Goal: Task Accomplishment & Management: Manage account settings

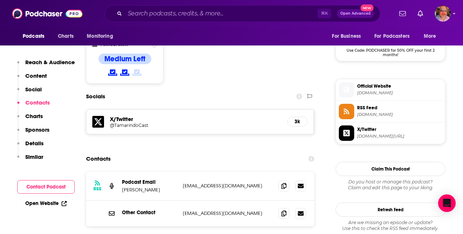
scroll to position [614, 0]
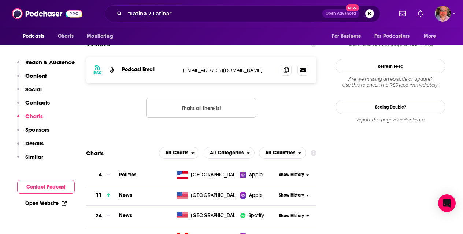
click at [127, 171] on span "Politics" at bounding box center [127, 174] width 17 height 6
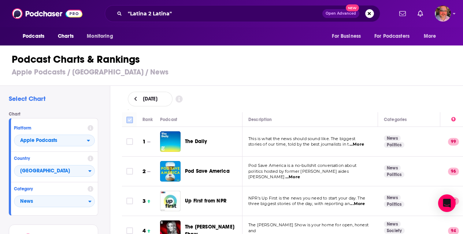
click at [128, 120] on input "Toggle select all" at bounding box center [129, 119] width 7 height 7
checkbox input "true"
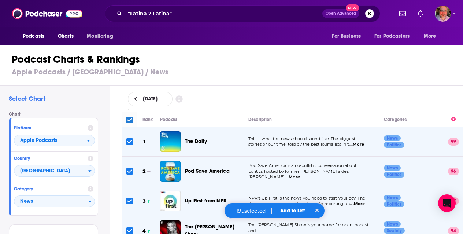
checkbox input "true"
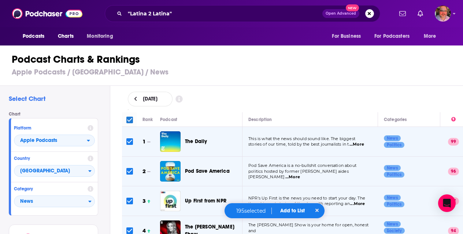
checkbox input "true"
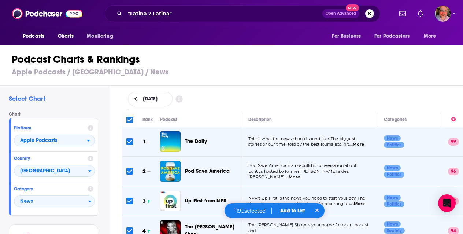
checkbox input "true"
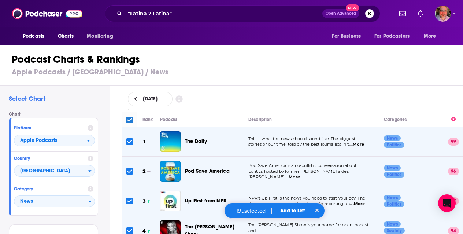
checkbox input "true"
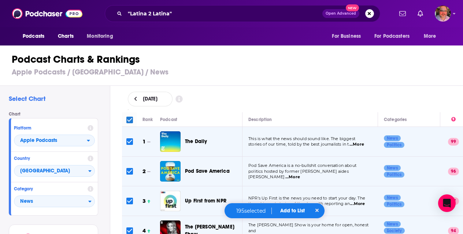
checkbox input "true"
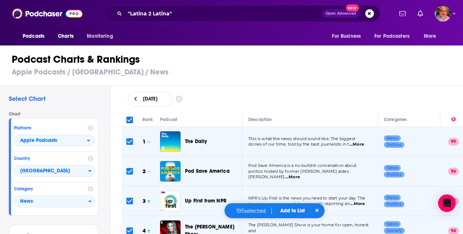
checkbox input "true"
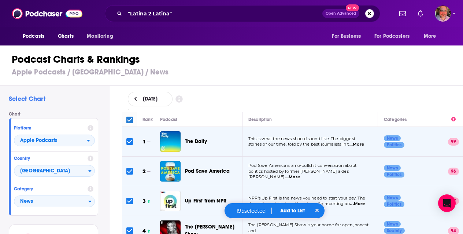
checkbox input "true"
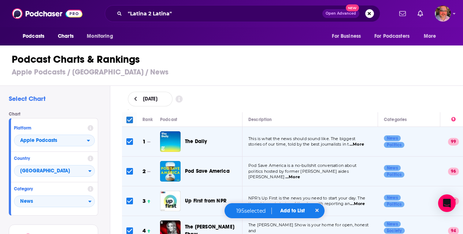
checkbox input "true"
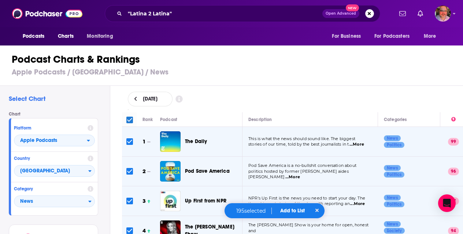
checkbox input "true"
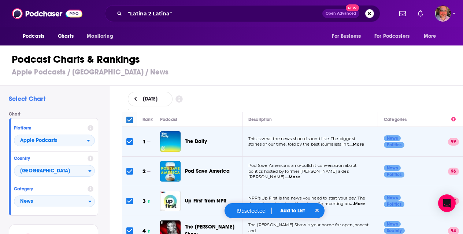
checkbox input "true"
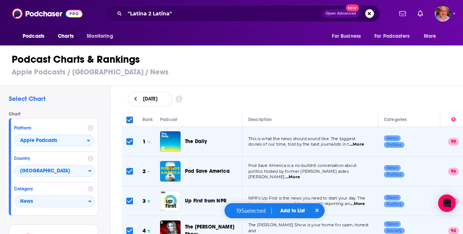
checkbox input "true"
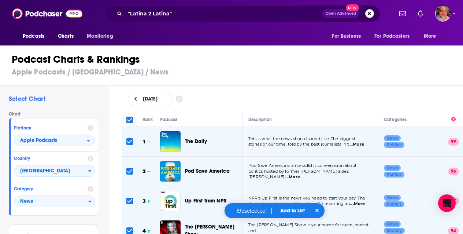
checkbox input "true"
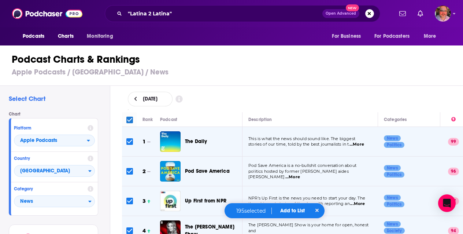
checkbox input "true"
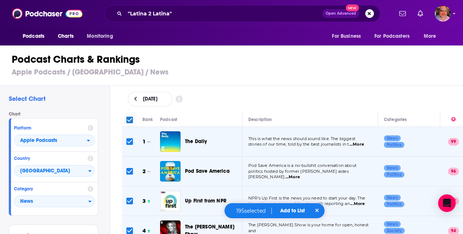
checkbox input "true"
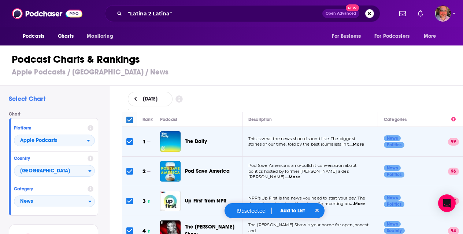
checkbox input "true"
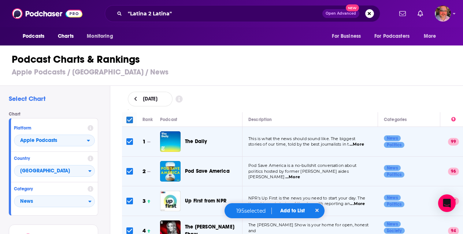
checkbox input "true"
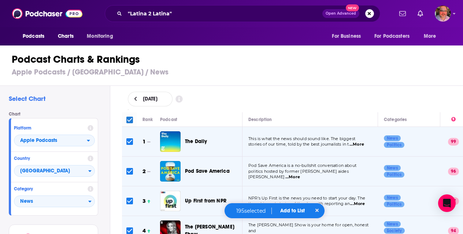
checkbox input "true"
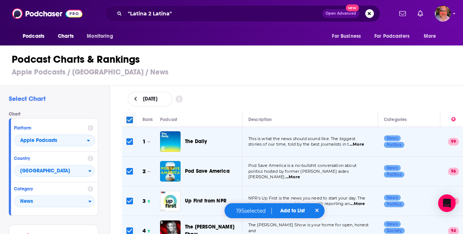
checkbox input "true"
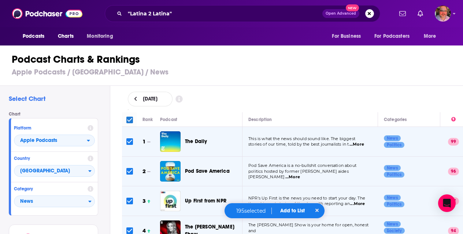
checkbox input "true"
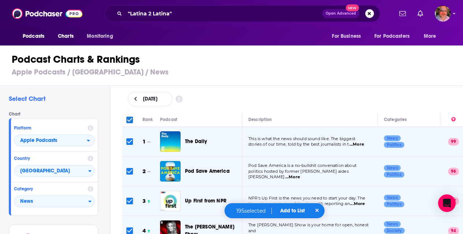
checkbox input "true"
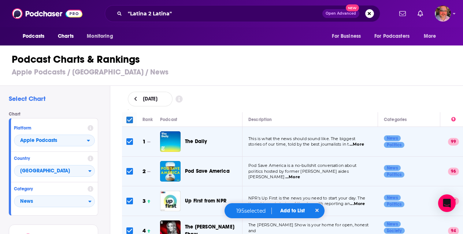
checkbox input "true"
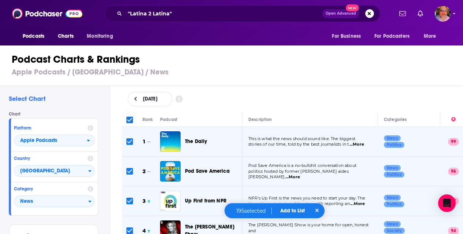
checkbox input "true"
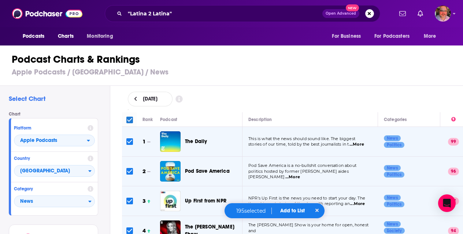
checkbox input "true"
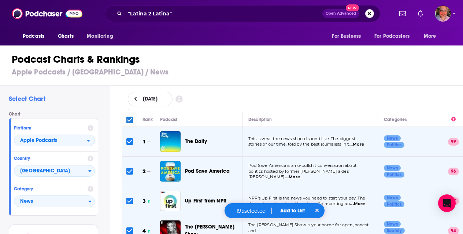
checkbox input "true"
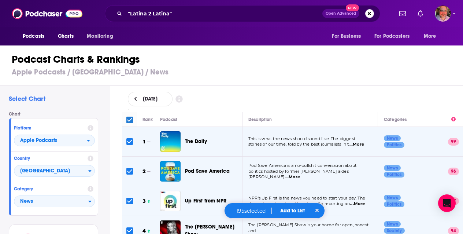
checkbox input "true"
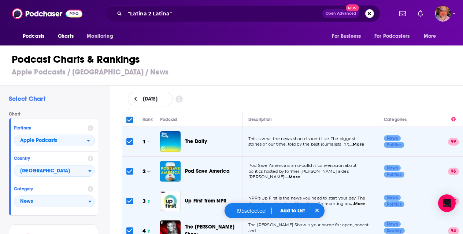
checkbox input "true"
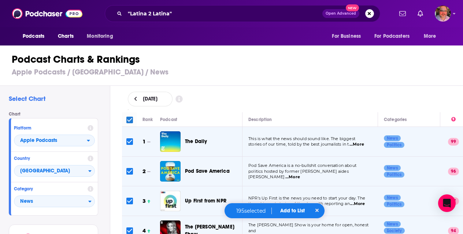
checkbox input "true"
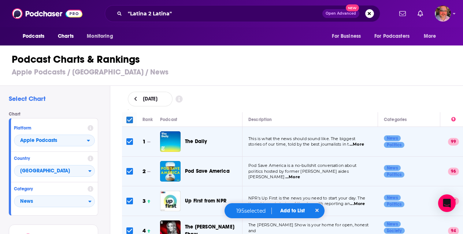
checkbox input "true"
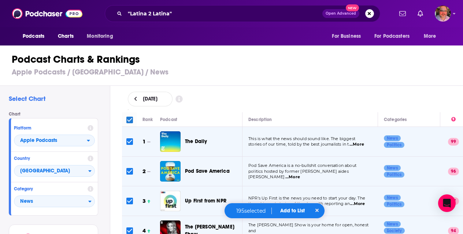
checkbox input "true"
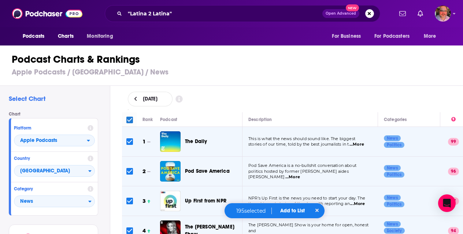
checkbox input "true"
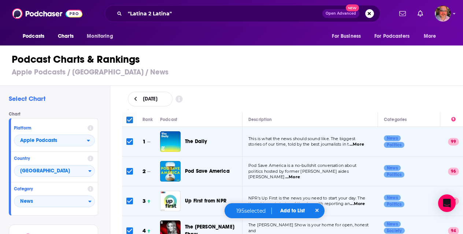
checkbox input "true"
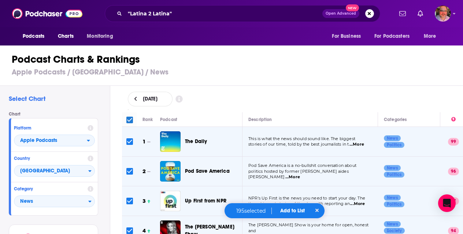
checkbox input "true"
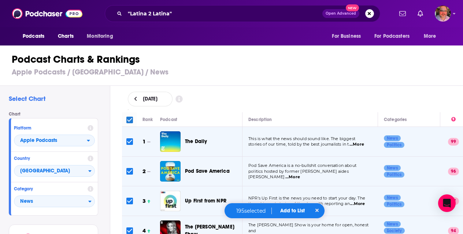
checkbox input "true"
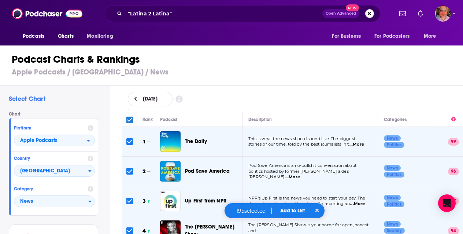
checkbox input "true"
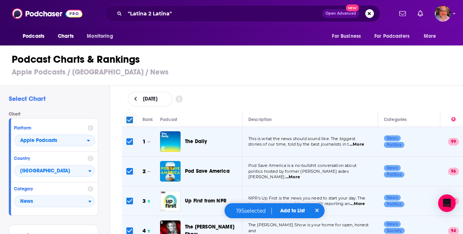
checkbox input "true"
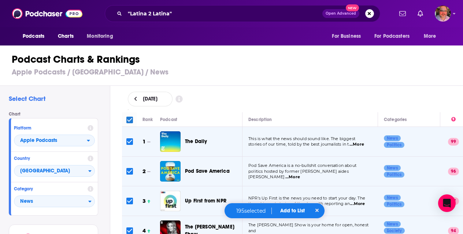
checkbox input "true"
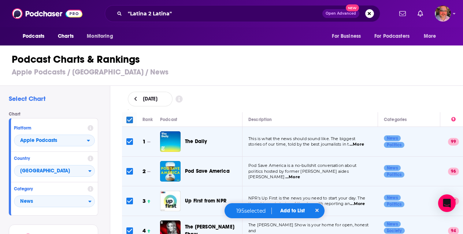
checkbox input "true"
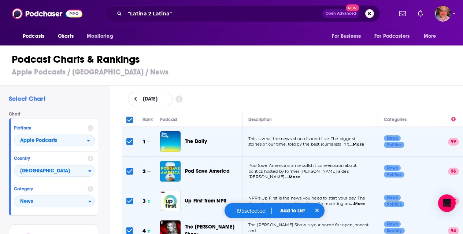
checkbox input "true"
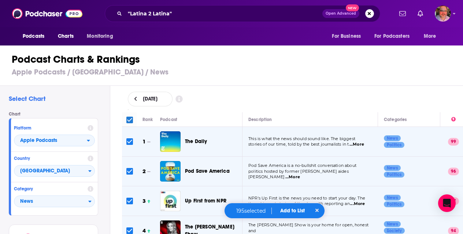
checkbox input "true"
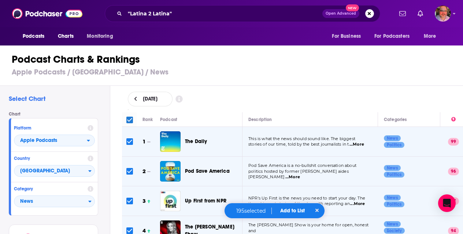
checkbox input "true"
click at [296, 209] on button "Add to List" at bounding box center [292, 210] width 36 height 6
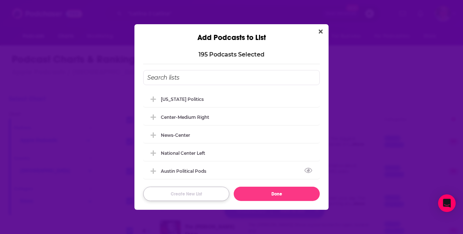
click at [177, 189] on button "Create New List" at bounding box center [186, 193] width 86 height 14
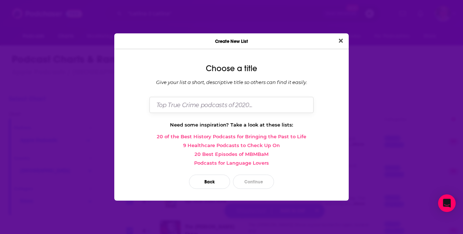
click at [176, 104] on input "Dialog" at bounding box center [231, 105] width 164 height 16
click at [245, 178] on button "Continue" at bounding box center [253, 181] width 41 height 14
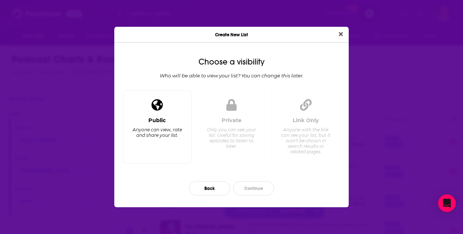
click at [164, 116] on div "Public Anyone can view, rate and share your list." at bounding box center [157, 127] width 68 height 74
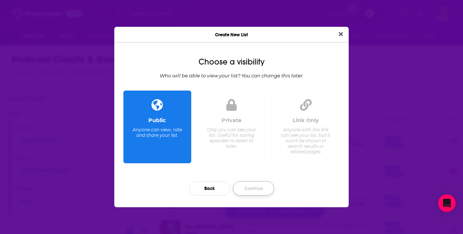
click at [251, 183] on button "Continue" at bounding box center [253, 188] width 41 height 14
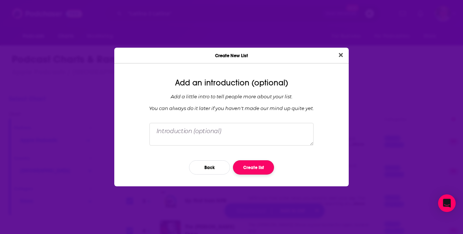
click at [253, 167] on button "Create list" at bounding box center [253, 167] width 41 height 14
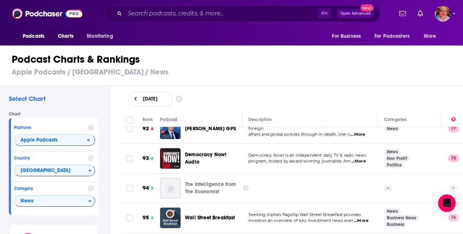
scroll to position [2473, 0]
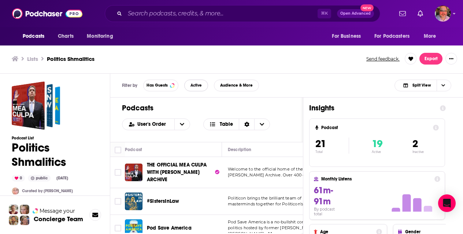
click at [192, 85] on span "Active" at bounding box center [195, 85] width 11 height 4
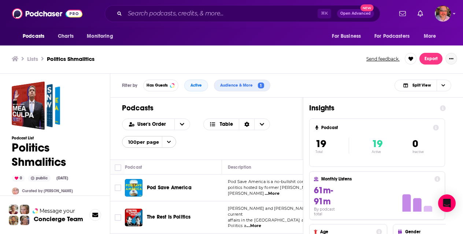
click at [450, 57] on icon "Show More Button" at bounding box center [451, 58] width 4 height 4
click at [404, 102] on button "Follow" at bounding box center [426, 103] width 70 height 14
click at [66, 213] on span "Message your" at bounding box center [58, 210] width 36 height 7
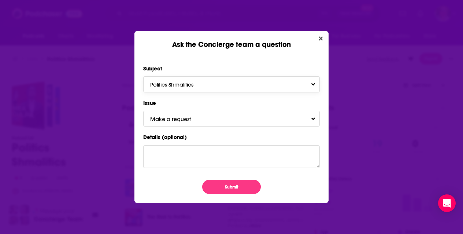
click at [294, 85] on button "Politics Shmalitics" at bounding box center [231, 84] width 176 height 16
click at [280, 121] on button "Make a request" at bounding box center [231, 119] width 176 height 16
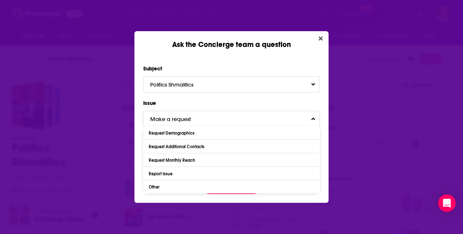
click at [280, 121] on button "Make a request" at bounding box center [231, 119] width 176 height 16
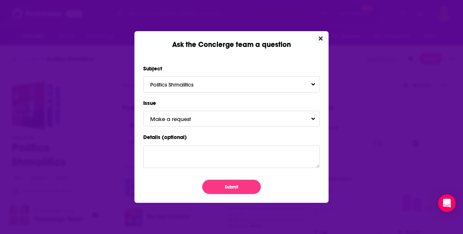
click at [320, 40] on icon "Close" at bounding box center [320, 39] width 4 height 6
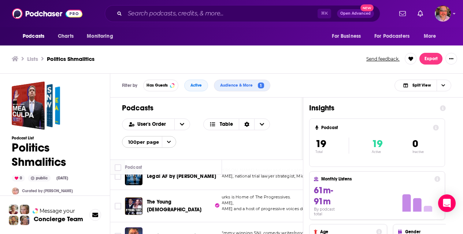
scroll to position [187, 31]
